Goal: Use online tool/utility: Utilize a website feature to perform a specific function

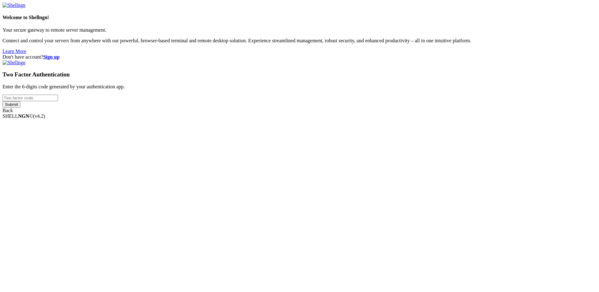
click at [58, 101] on input "number" at bounding box center [30, 98] width 55 height 7
type input "266617"
click at [3, 101] on input "Submit" at bounding box center [12, 104] width 18 height 7
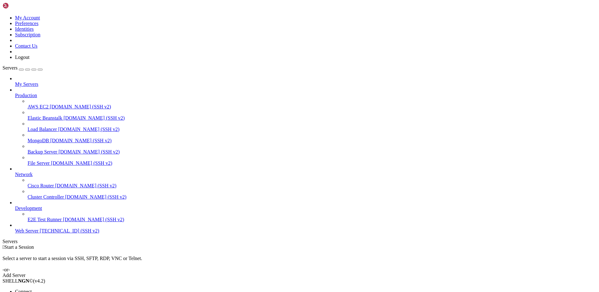
click at [49, 289] on li "Connect" at bounding box center [43, 292] width 57 height 6
drag, startPoint x: 32, startPoint y: 447, endPoint x: 110, endPoint y: 447, distance: 77.7
copy x-row "[URL][DOMAIN_NAME]"
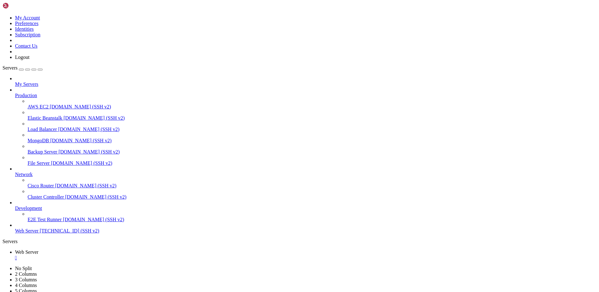
drag, startPoint x: 207, startPoint y: 435, endPoint x: 230, endPoint y: 437, distance: 22.9
copy x-row "L1v3rp00l"
